Goal: Use online tool/utility: Utilize a website feature to perform a specific function

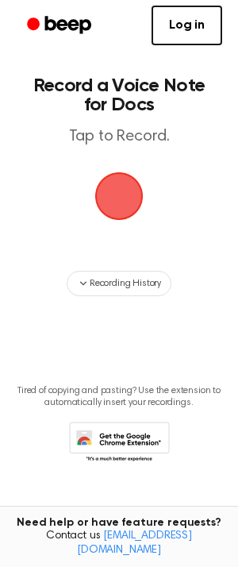
click at [113, 179] on span "button" at bounding box center [119, 196] width 89 height 89
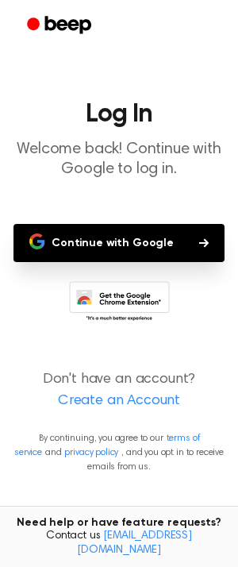
click at [72, 241] on button "Continue with Google" at bounding box center [118, 243] width 211 height 38
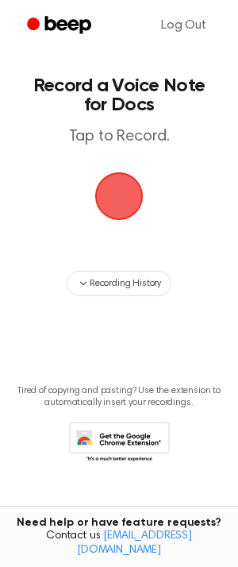
click at [116, 198] on span "button" at bounding box center [119, 196] width 70 height 70
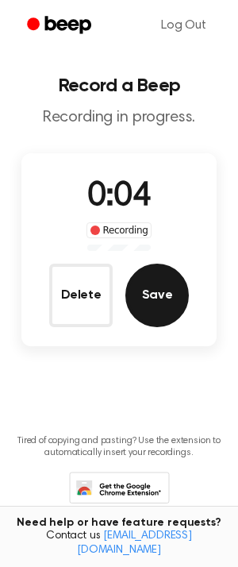
click at [160, 284] on button "Save" at bounding box center [156, 294] width 63 height 63
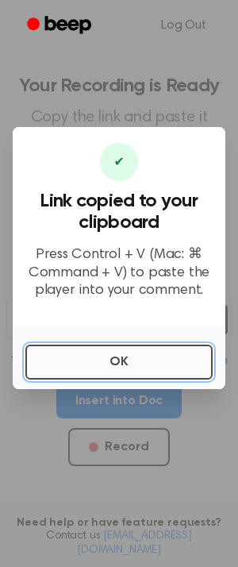
click at [137, 370] on button "OK" at bounding box center [118, 361] width 187 height 35
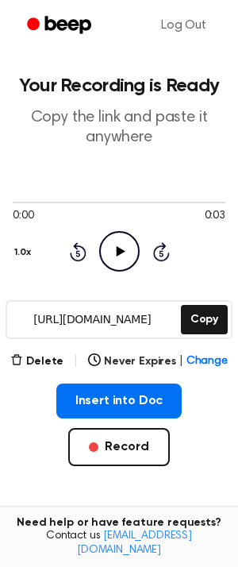
click at [121, 260] on icon "Play Audio" at bounding box center [119, 251] width 40 height 40
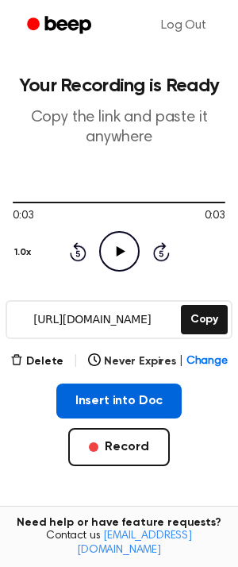
click at [108, 400] on button "Insert into Doc" at bounding box center [119, 400] width 126 height 35
